Goal: Task Accomplishment & Management: Manage account settings

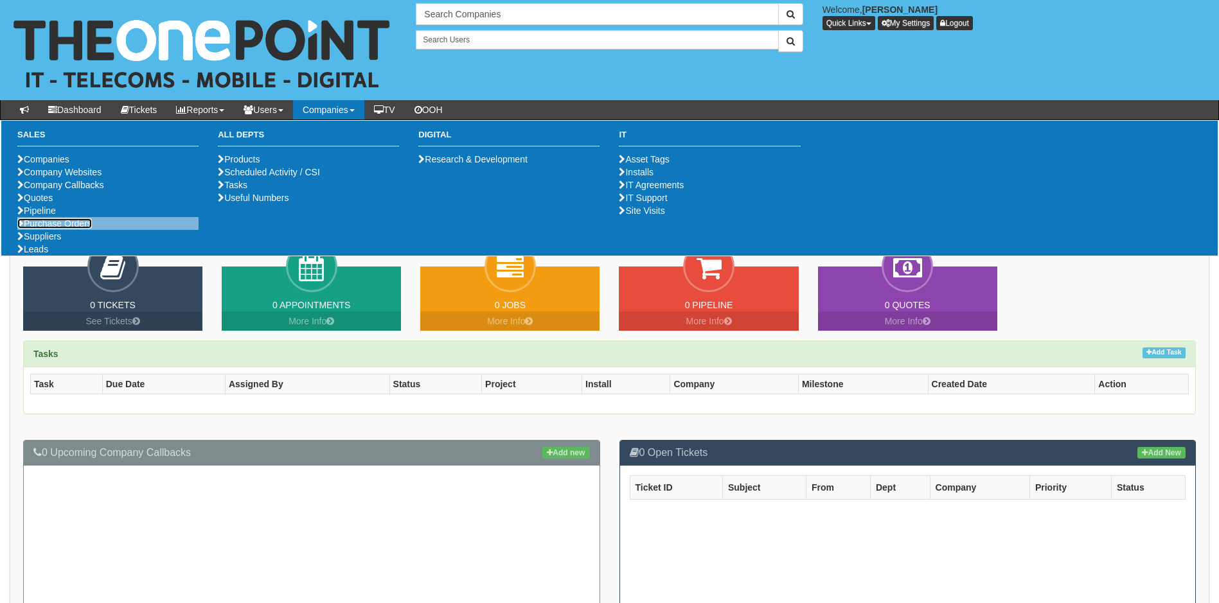
click at [72, 229] on link "Purchase Orders" at bounding box center [54, 223] width 75 height 10
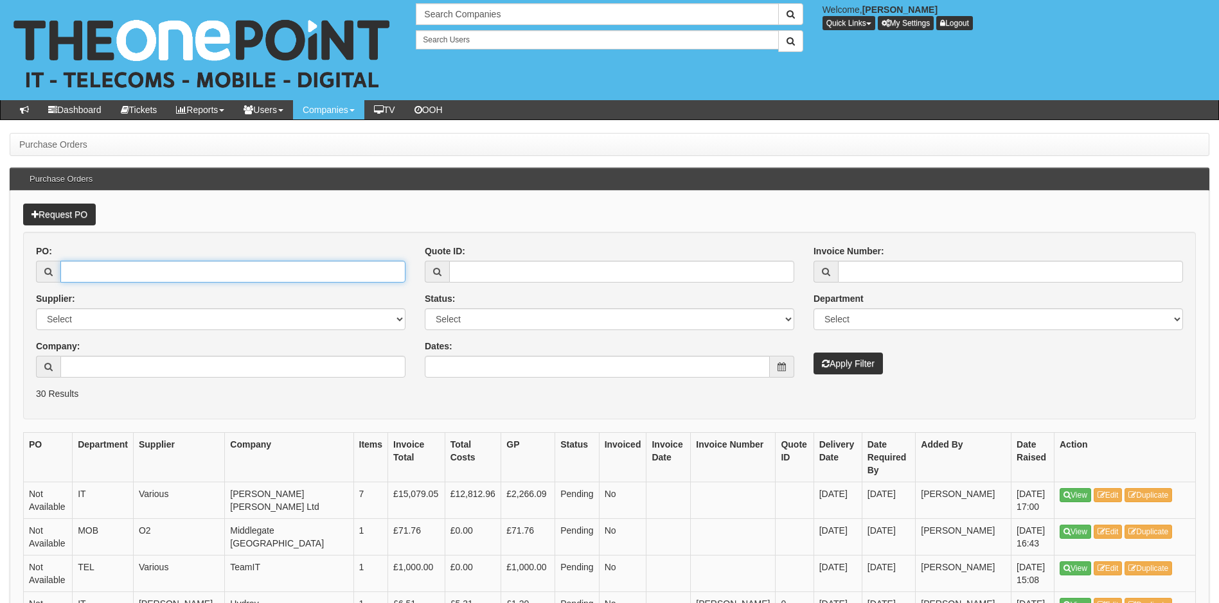
click at [115, 269] on input "PO:" at bounding box center [232, 272] width 345 height 22
type input "19297"
click at [813, 353] on button "Apply Filter" at bounding box center [847, 364] width 69 height 22
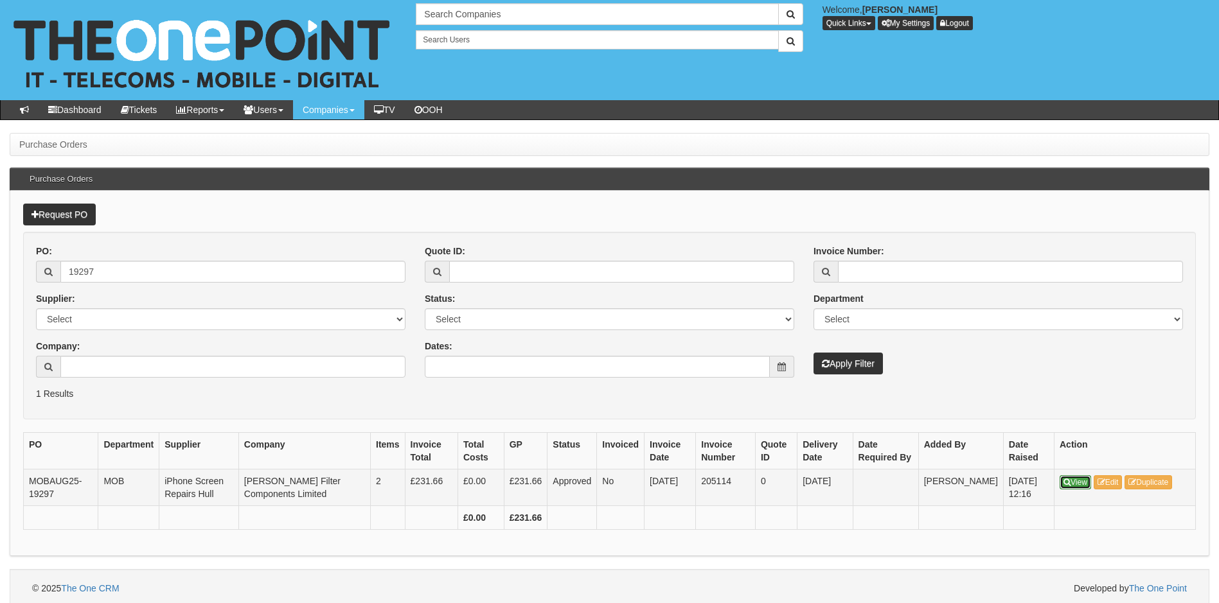
click at [1070, 482] on icon at bounding box center [1066, 483] width 7 height 8
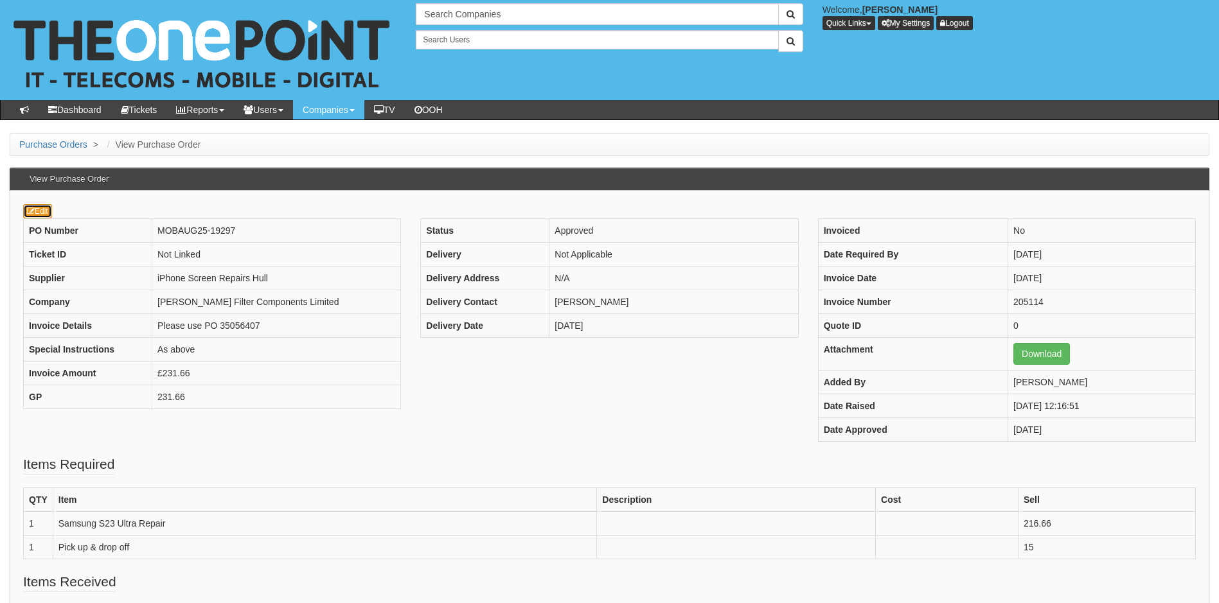
click at [42, 211] on link "Edit" at bounding box center [37, 211] width 29 height 14
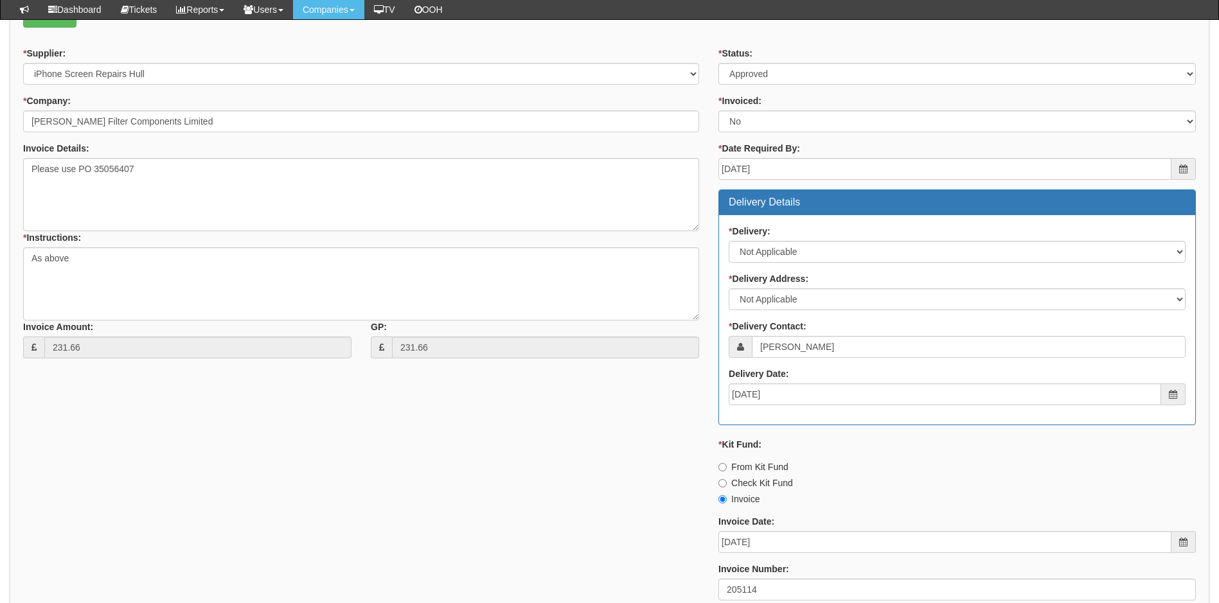
scroll to position [395, 0]
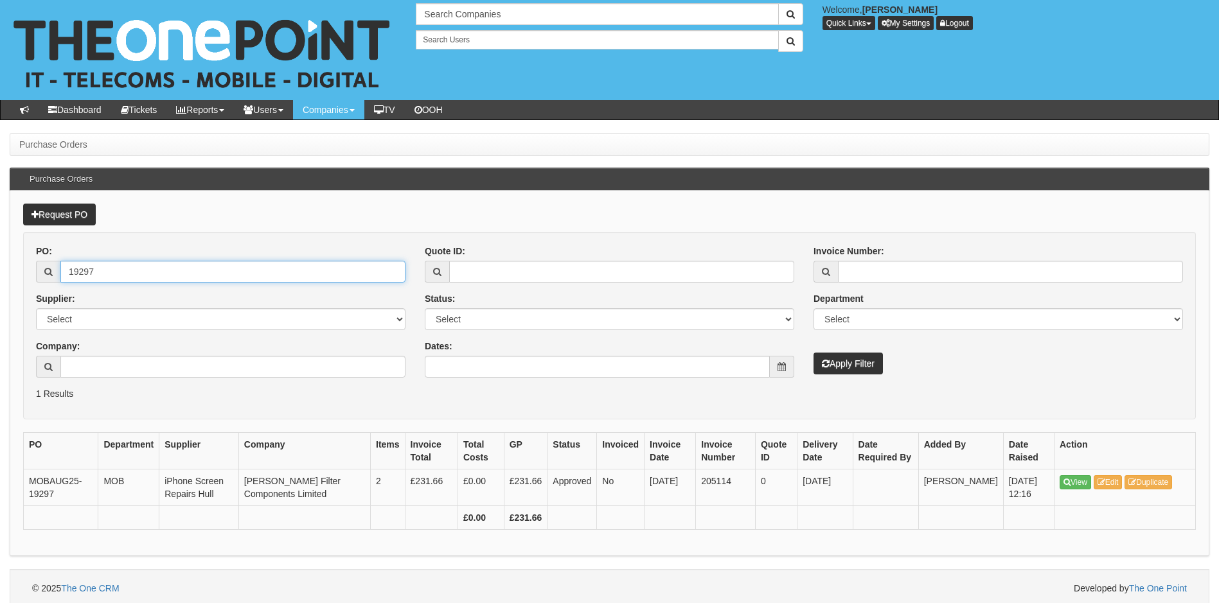
click at [46, 269] on div "19297" at bounding box center [220, 272] width 369 height 22
type input "19074"
click at [813, 353] on button "Apply Filter" at bounding box center [847, 364] width 69 height 22
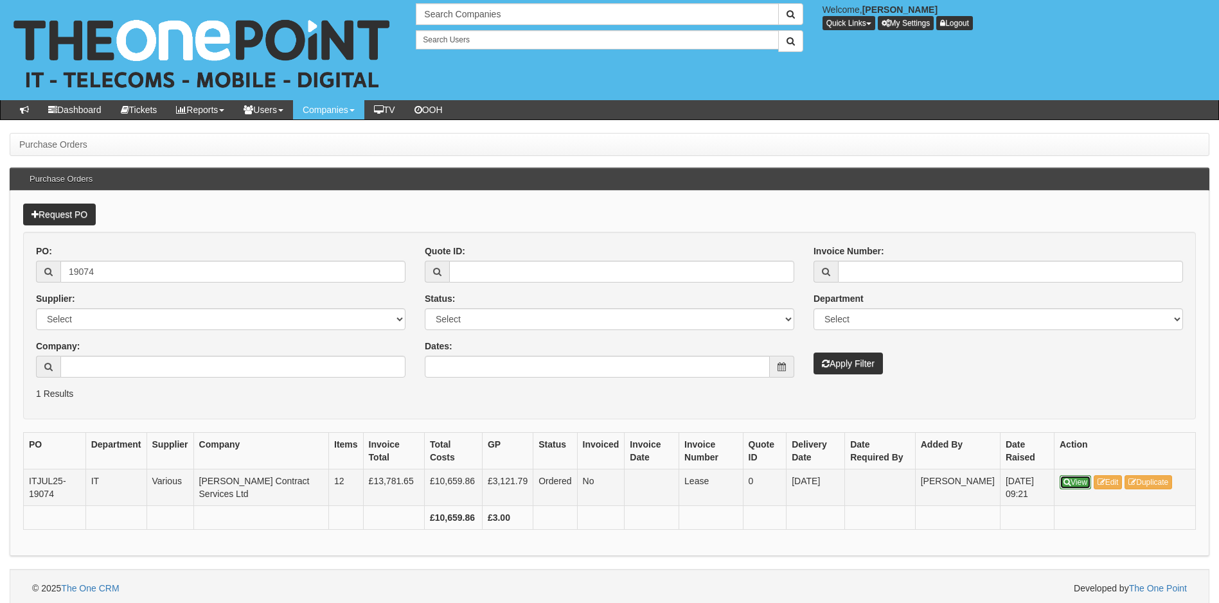
click at [1070, 482] on link "View" at bounding box center [1074, 482] width 31 height 14
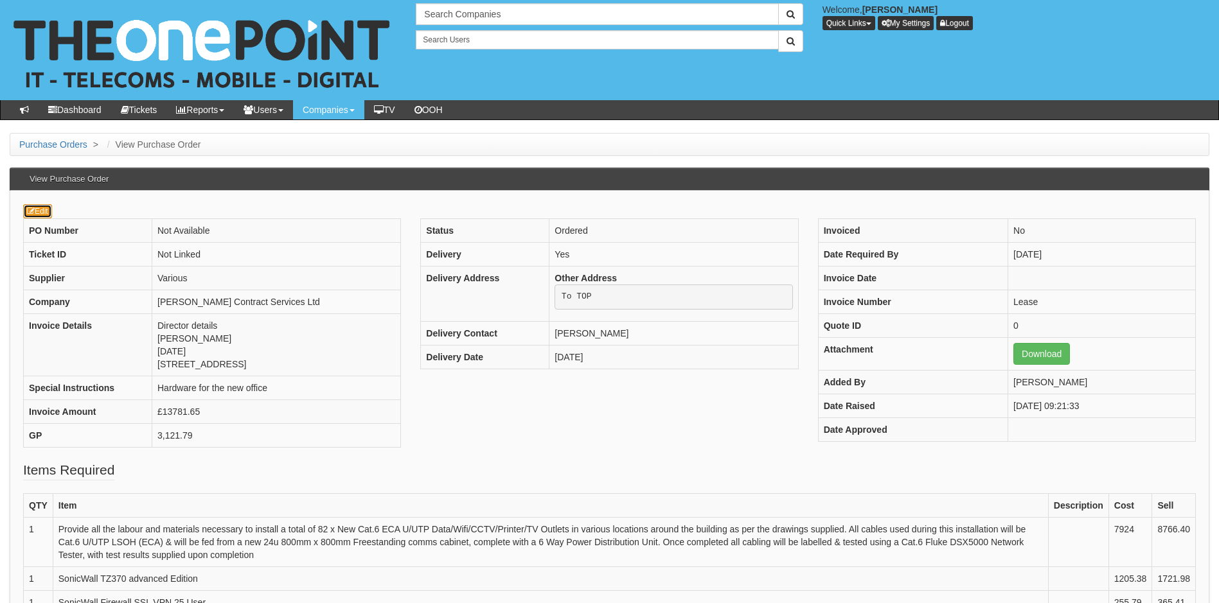
click at [37, 209] on link "Edit" at bounding box center [37, 211] width 29 height 14
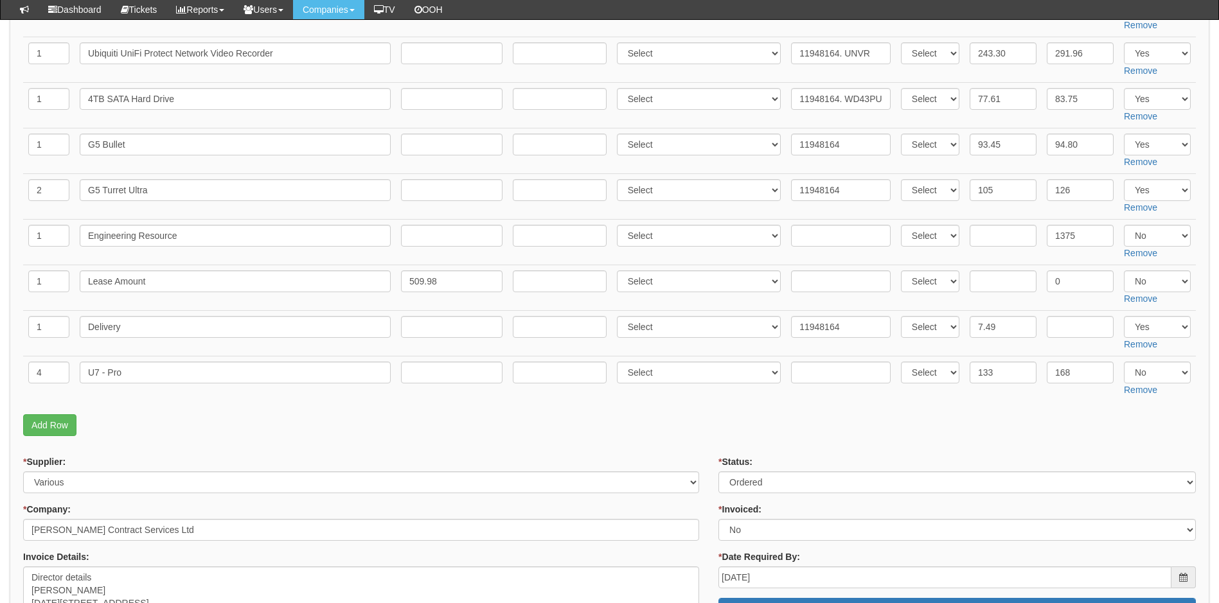
scroll to position [578, 0]
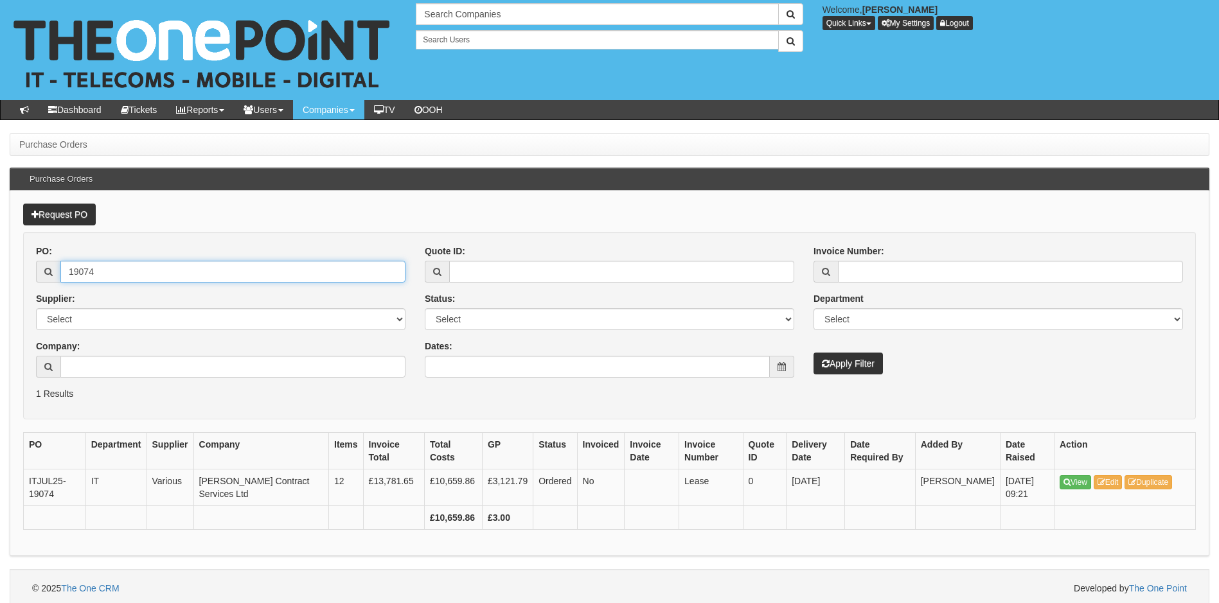
click at [117, 269] on input "19074" at bounding box center [232, 272] width 345 height 22
type input "19345/2"
click at [813, 353] on button "Apply Filter" at bounding box center [847, 364] width 69 height 22
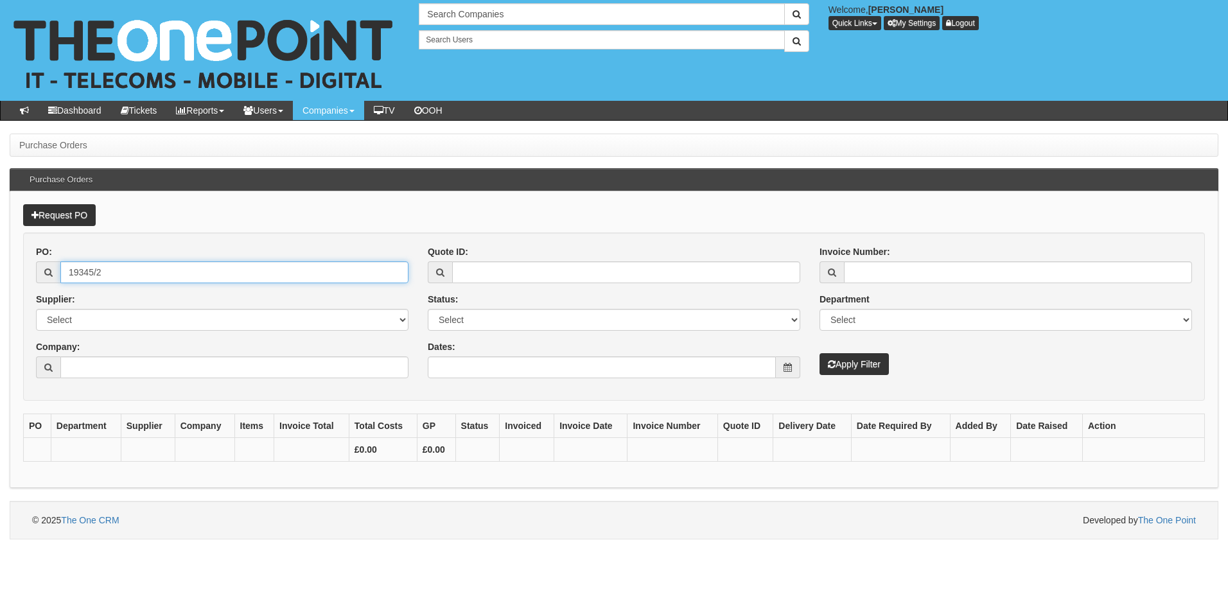
click at [127, 277] on input "19345/2" at bounding box center [234, 272] width 348 height 22
type input "19345"
click at [820, 353] on button "Apply Filter" at bounding box center [854, 364] width 69 height 22
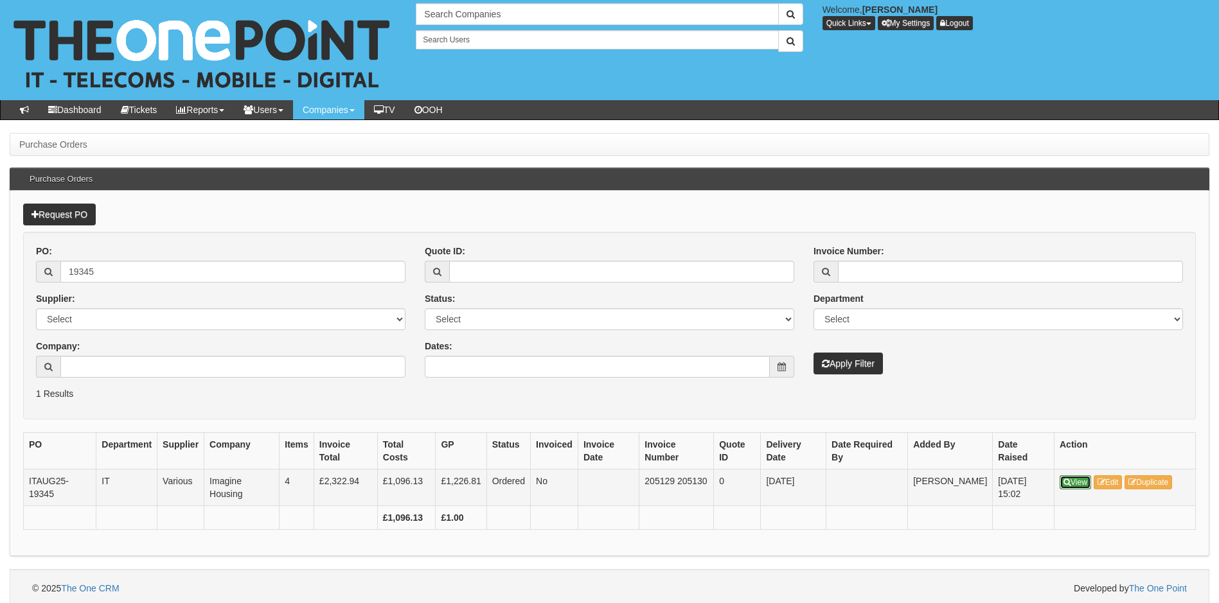
click at [1066, 483] on icon at bounding box center [1066, 483] width 7 height 8
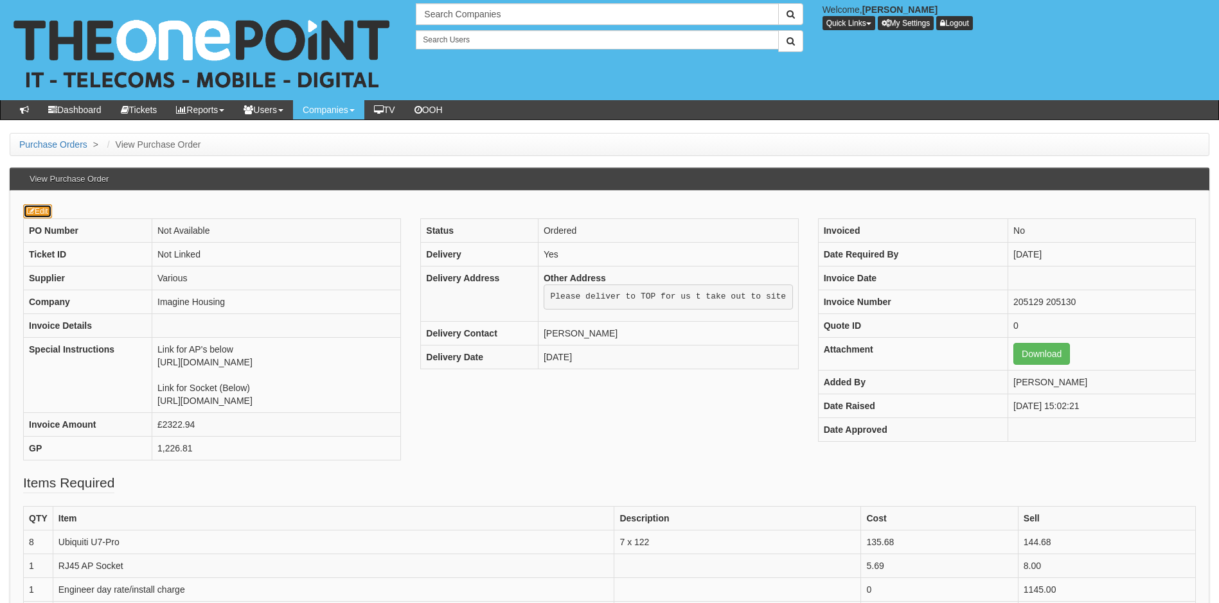
click at [44, 207] on link "Edit" at bounding box center [37, 211] width 29 height 14
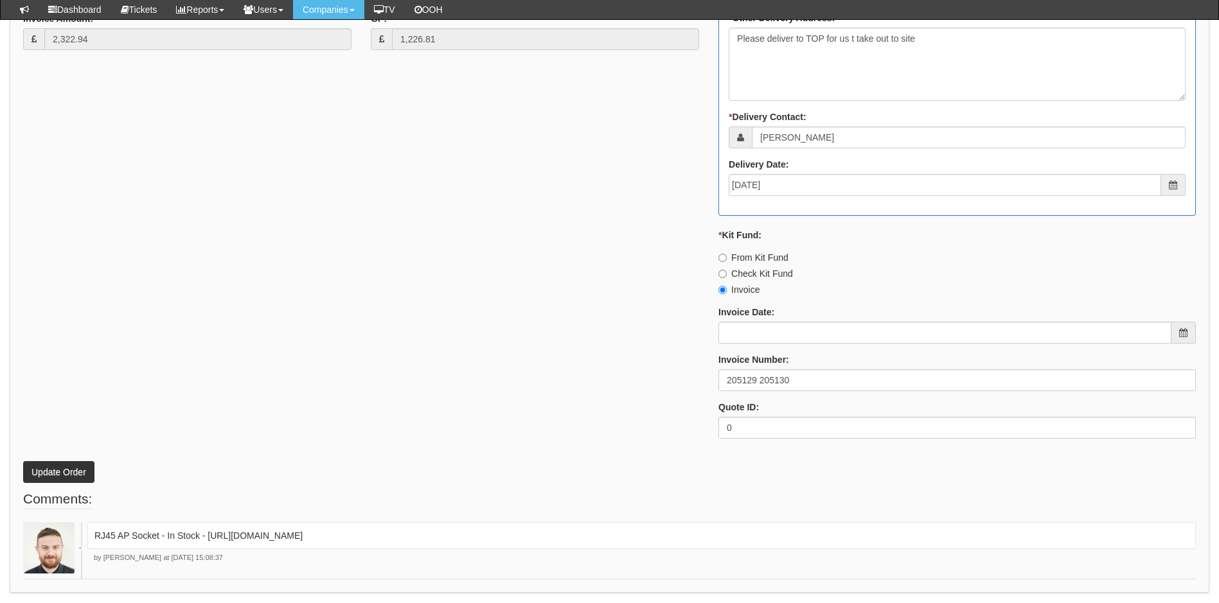
scroll to position [771, 0]
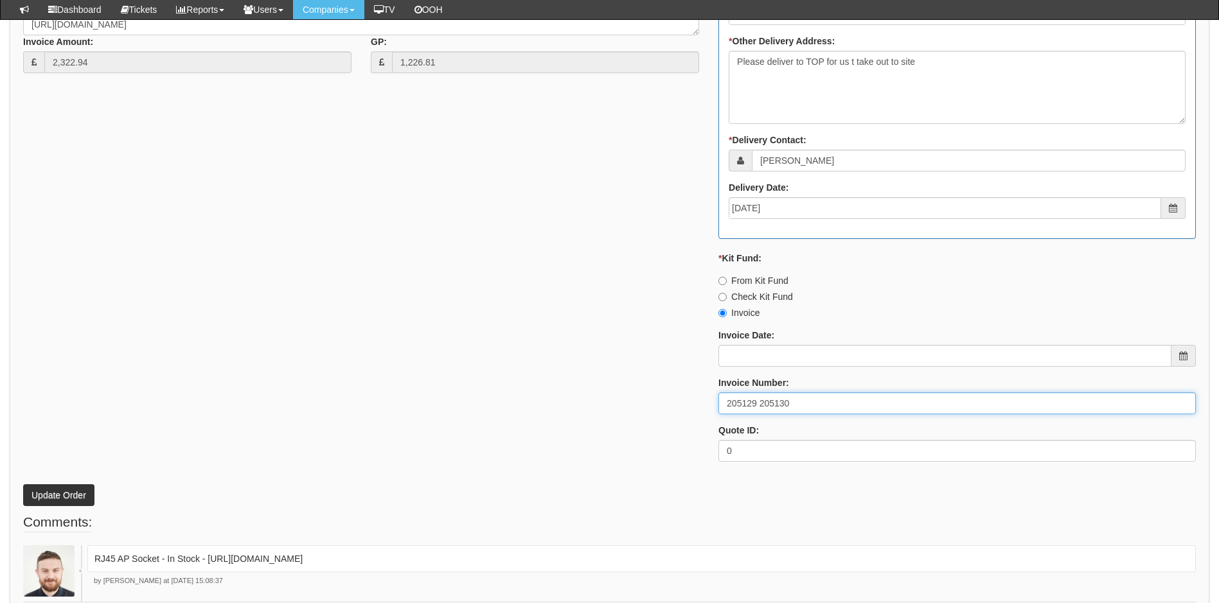
drag, startPoint x: 755, startPoint y: 402, endPoint x: 713, endPoint y: 402, distance: 41.8
click at [713, 402] on div "* Status: Select Approved Completed Delivered Invoiced Ordered Ordered to site …" at bounding box center [957, 117] width 497 height 710
drag, startPoint x: 759, startPoint y: 406, endPoint x: 789, endPoint y: 406, distance: 30.2
click at [789, 406] on input "205129 205130" at bounding box center [956, 403] width 477 height 22
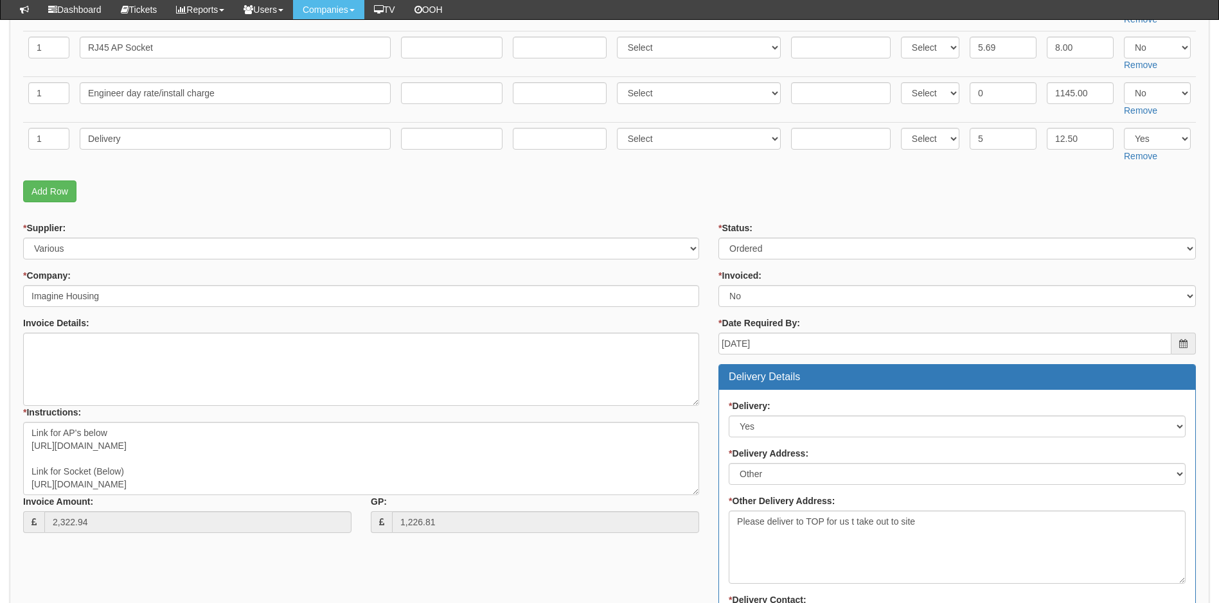
scroll to position [321, 0]
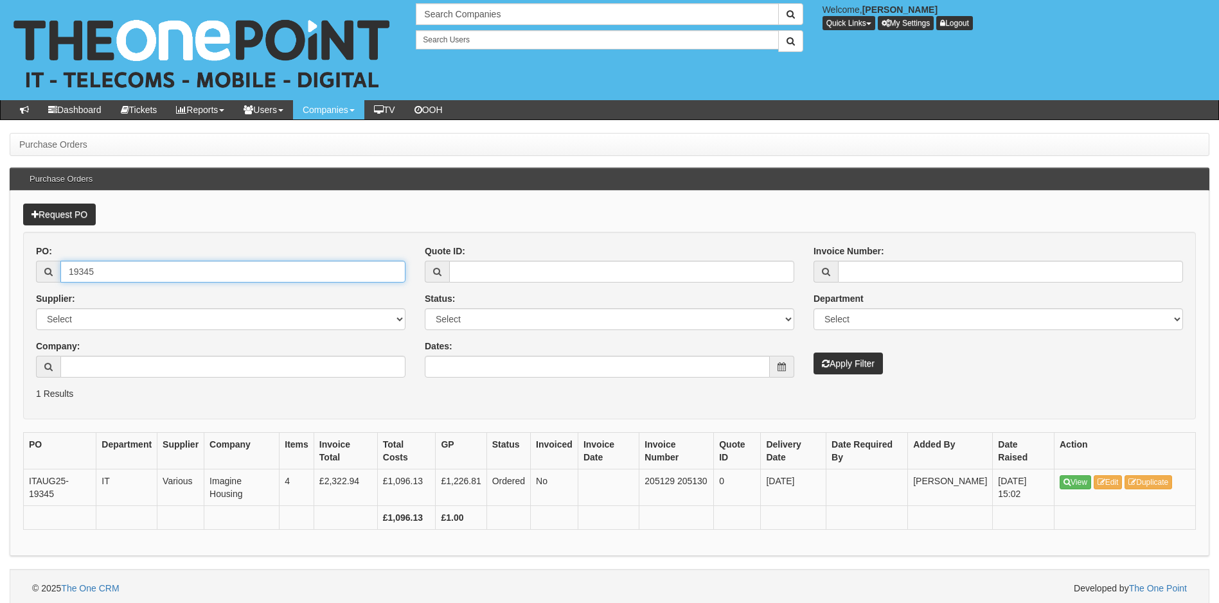
click at [112, 276] on input "19345" at bounding box center [232, 272] width 345 height 22
type input "19370"
click at [813, 353] on button "Apply Filter" at bounding box center [847, 364] width 69 height 22
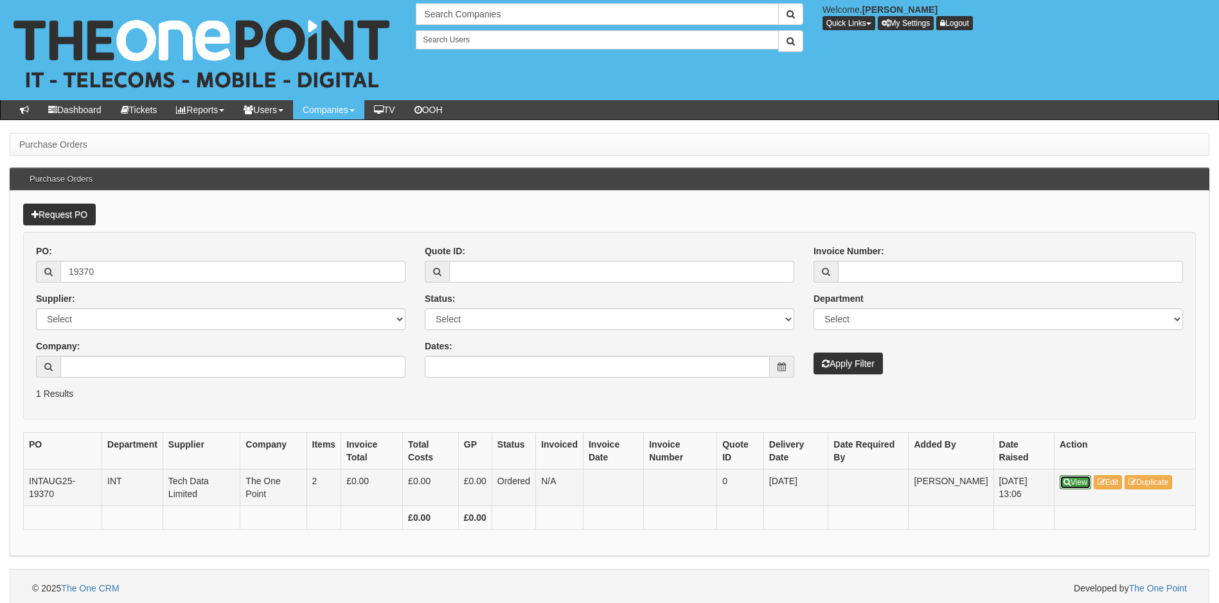
click at [1073, 483] on link "View" at bounding box center [1074, 482] width 31 height 14
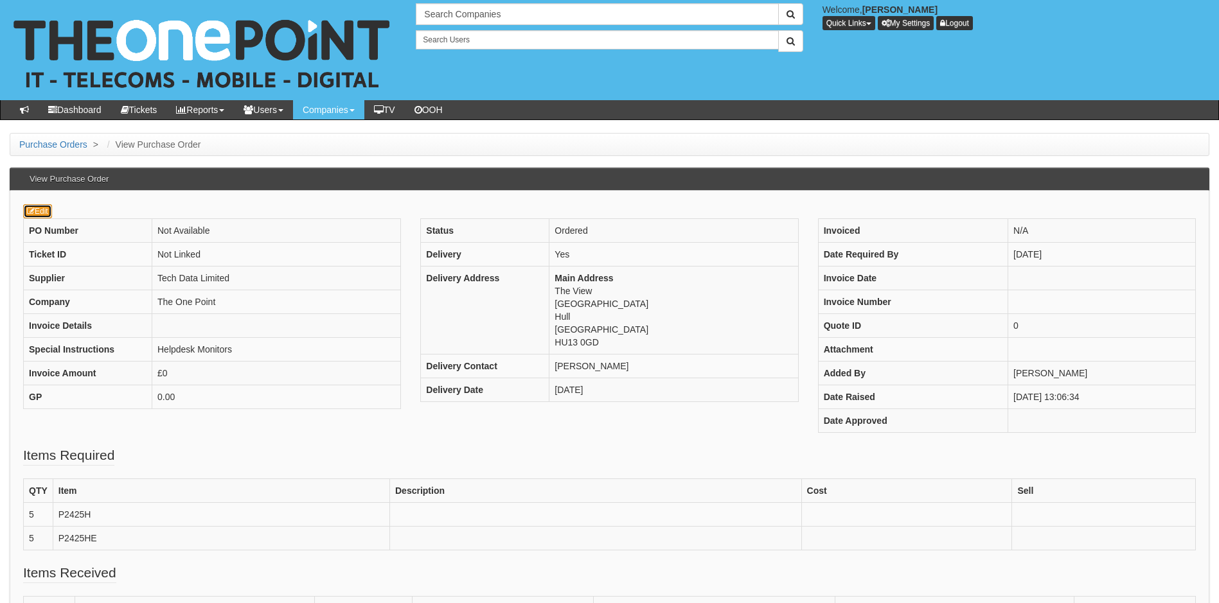
click at [40, 208] on link "Edit" at bounding box center [37, 211] width 29 height 14
